Goal: Check status: Check status

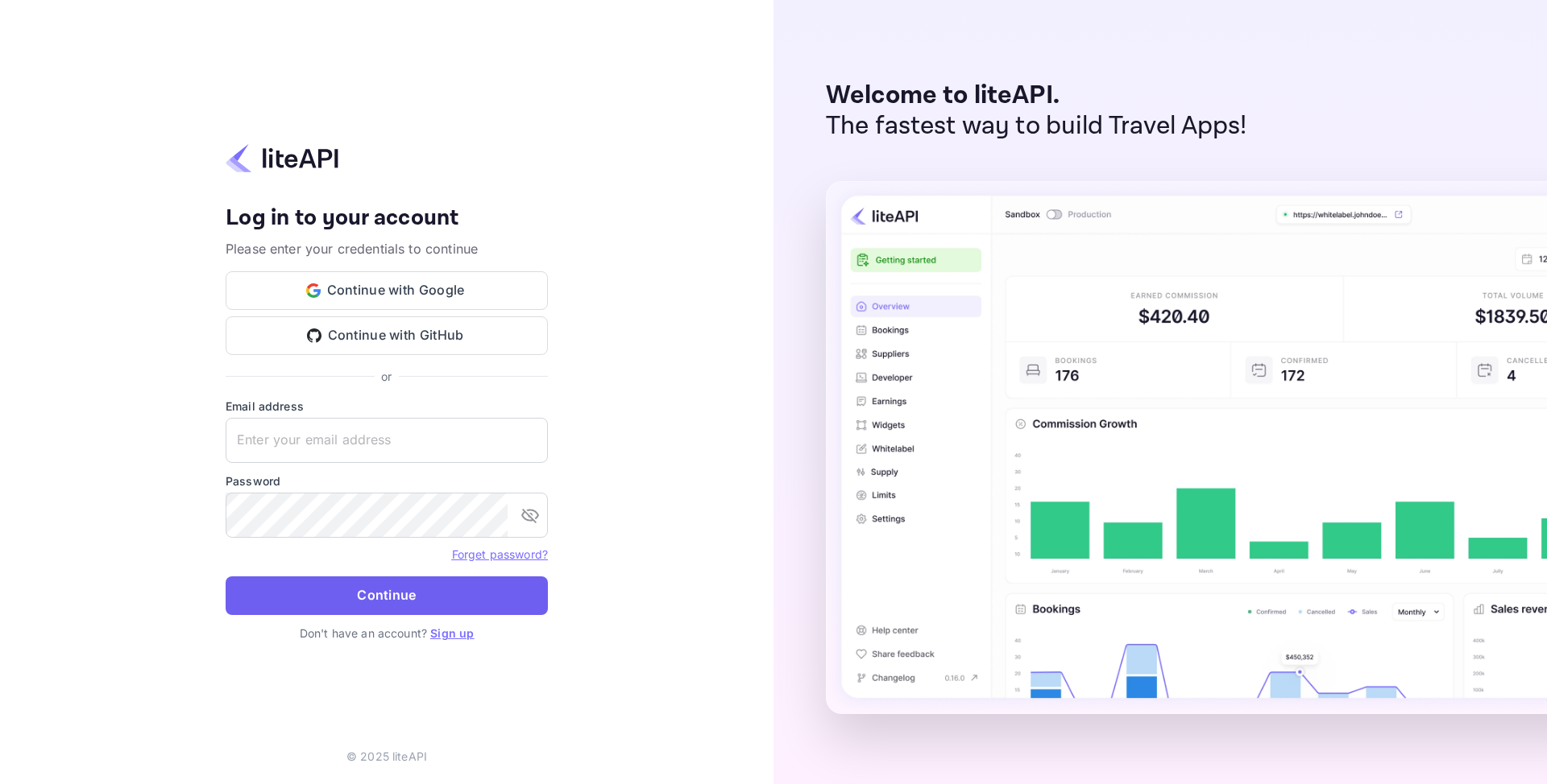
type input "[EMAIL_ADDRESS][DOMAIN_NAME]"
click at [343, 598] on button "Continue" at bounding box center [387, 596] width 322 height 39
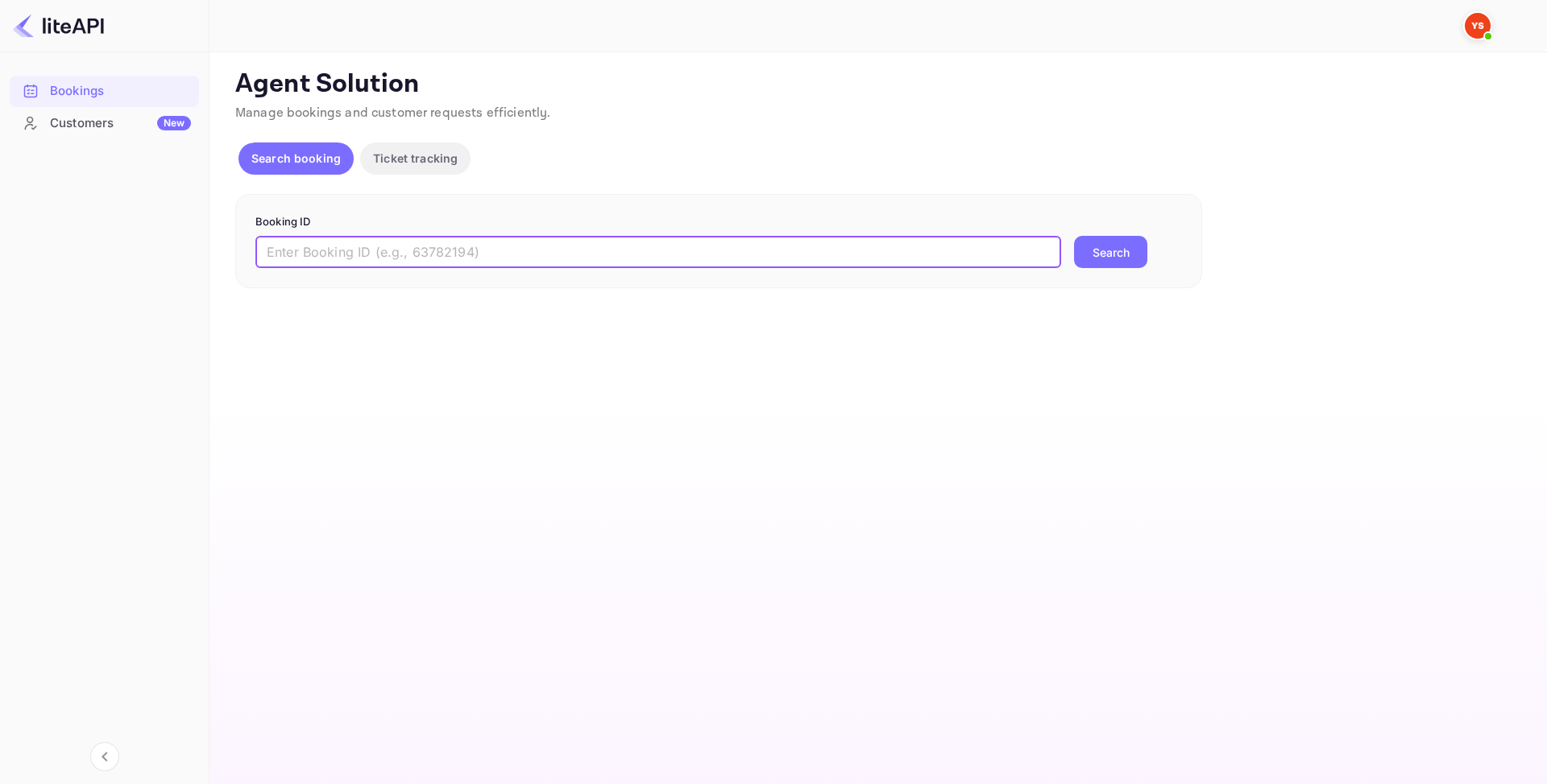
click at [320, 259] on input "text" at bounding box center [657, 252] width 805 height 32
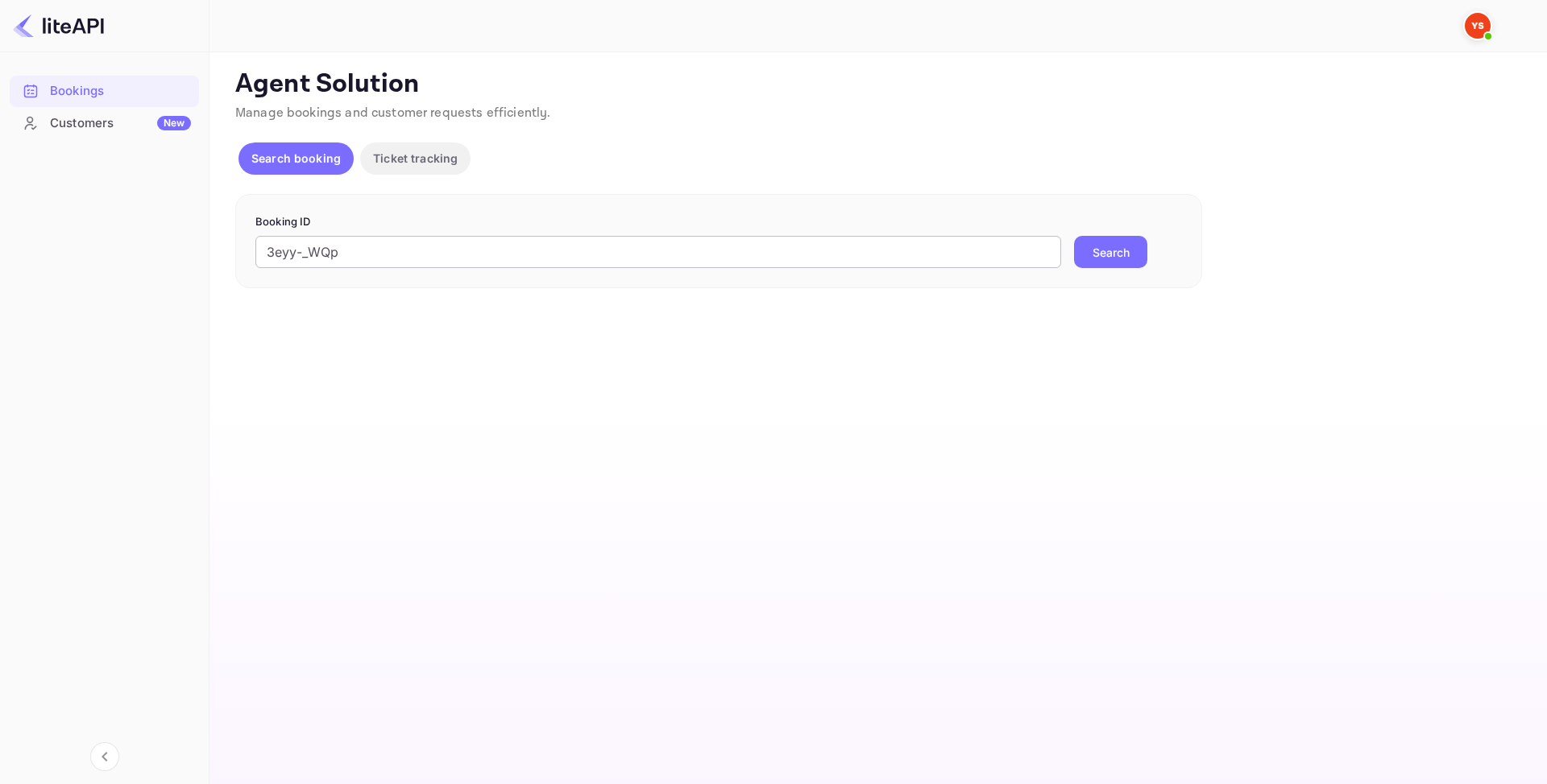
click at [353, 261] on input "3eyy-_WQp" at bounding box center [657, 252] width 805 height 32
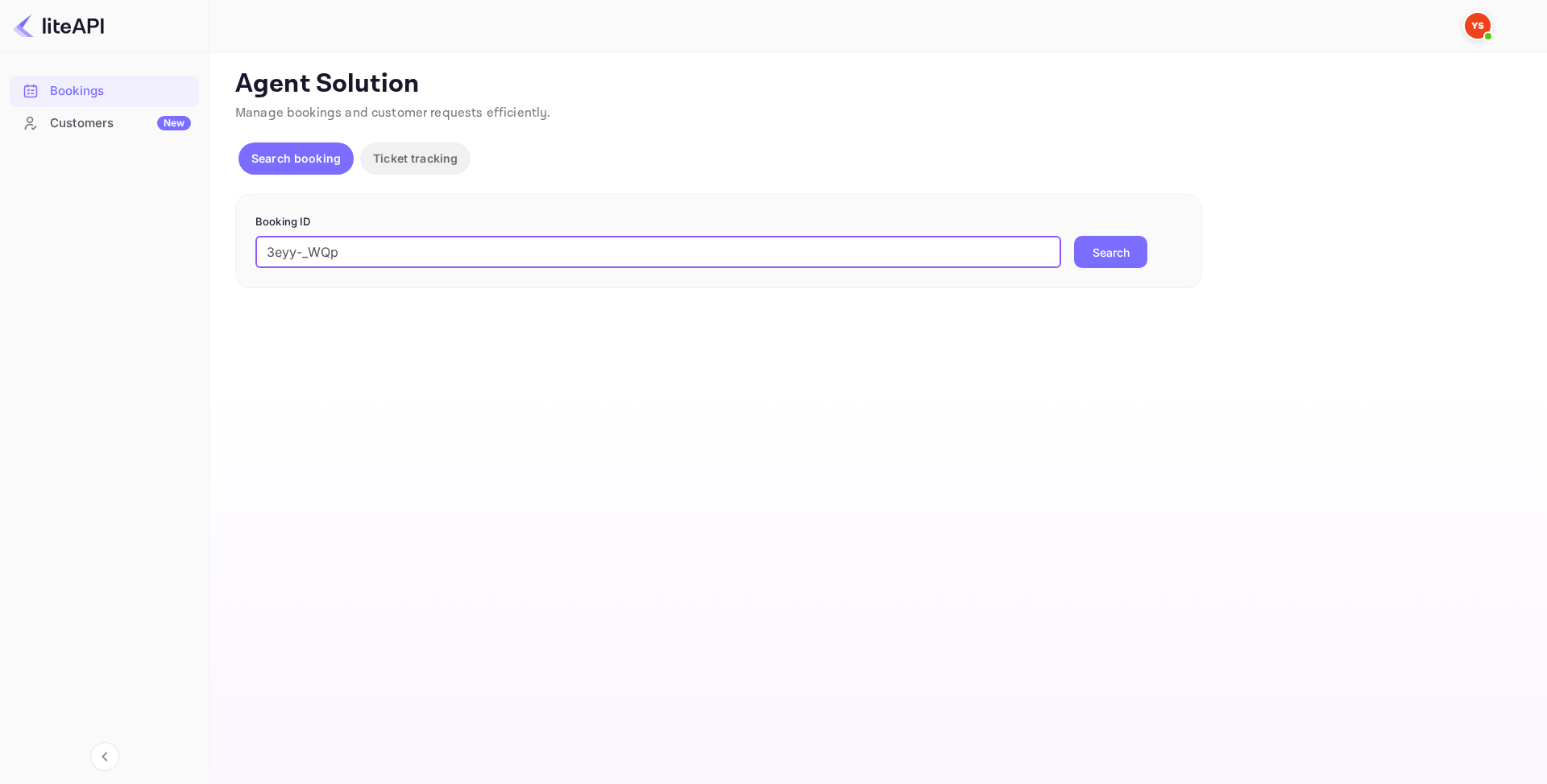
click at [353, 261] on input "3eyy-_WQp" at bounding box center [657, 252] width 805 height 32
paste input "8903950"
type input "8903950"
click at [1130, 248] on button "Search" at bounding box center [1110, 252] width 73 height 32
